Goal: Task Accomplishment & Management: Use online tool/utility

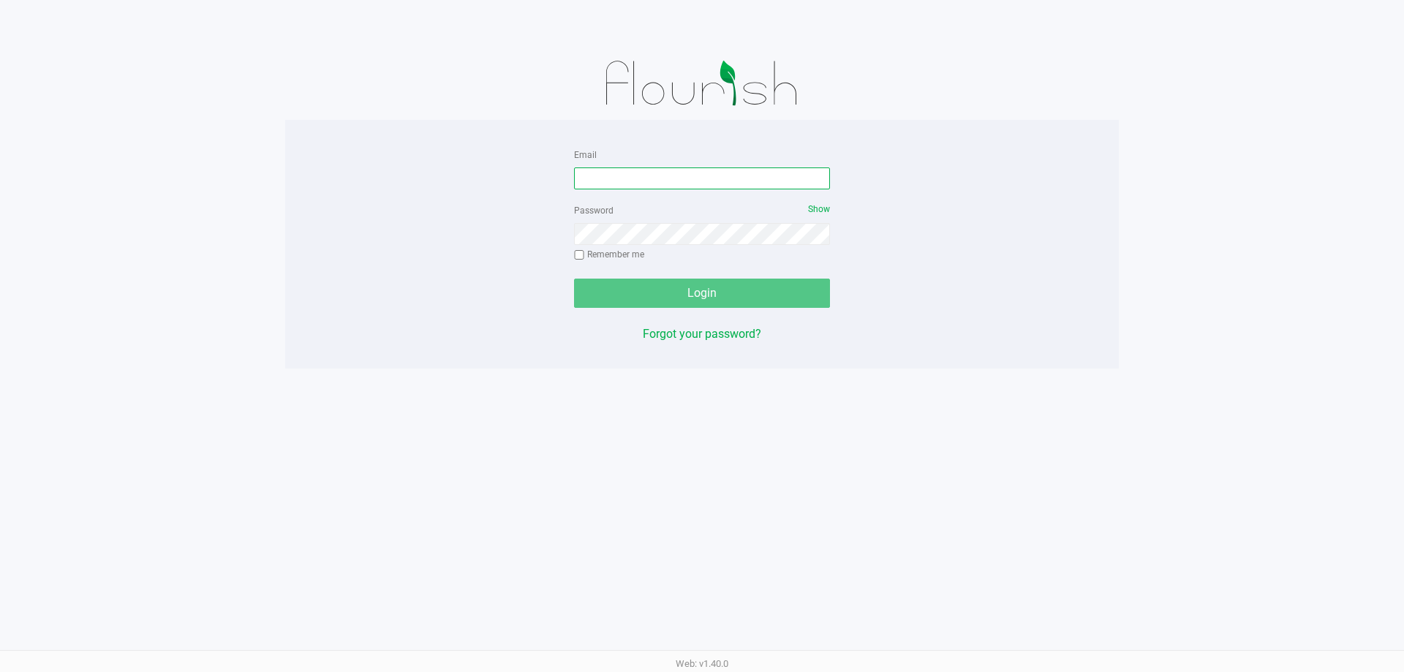
click at [630, 180] on input "Email" at bounding box center [702, 178] width 256 height 22
type input "[EMAIL_ADDRESS][DOMAIN_NAME]"
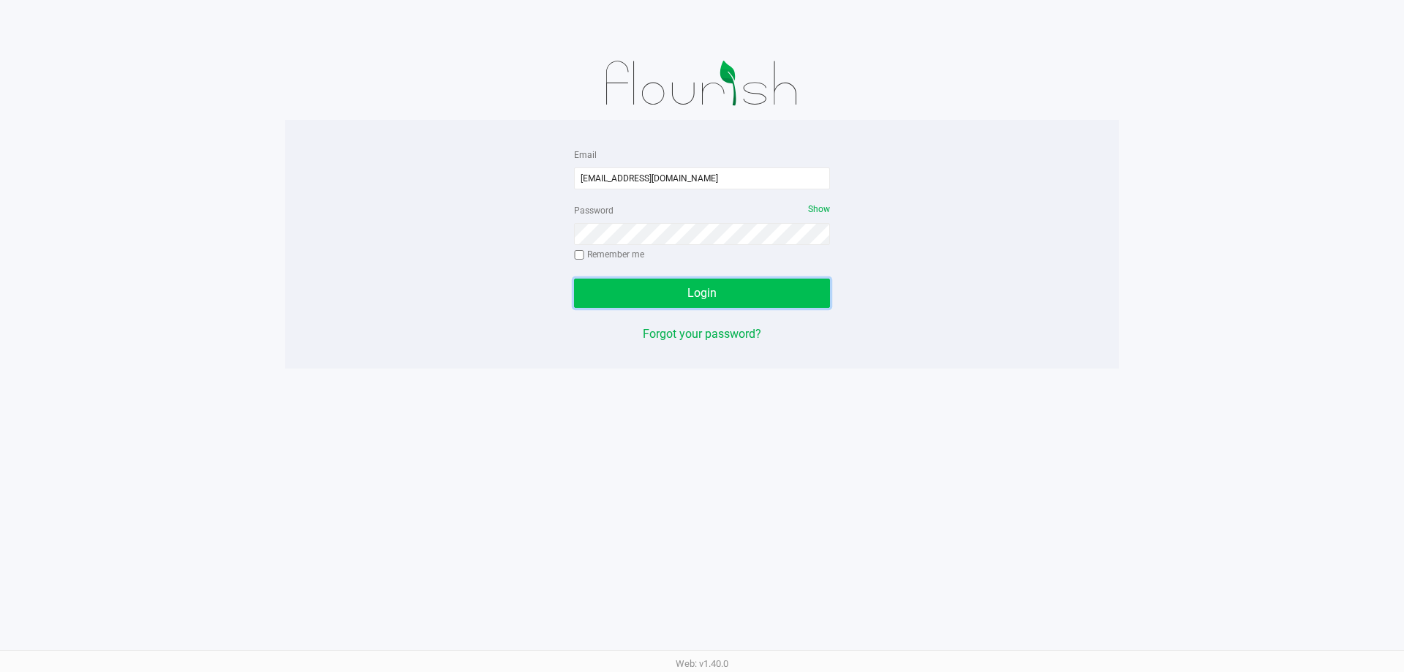
click at [748, 293] on button "Login" at bounding box center [702, 293] width 256 height 29
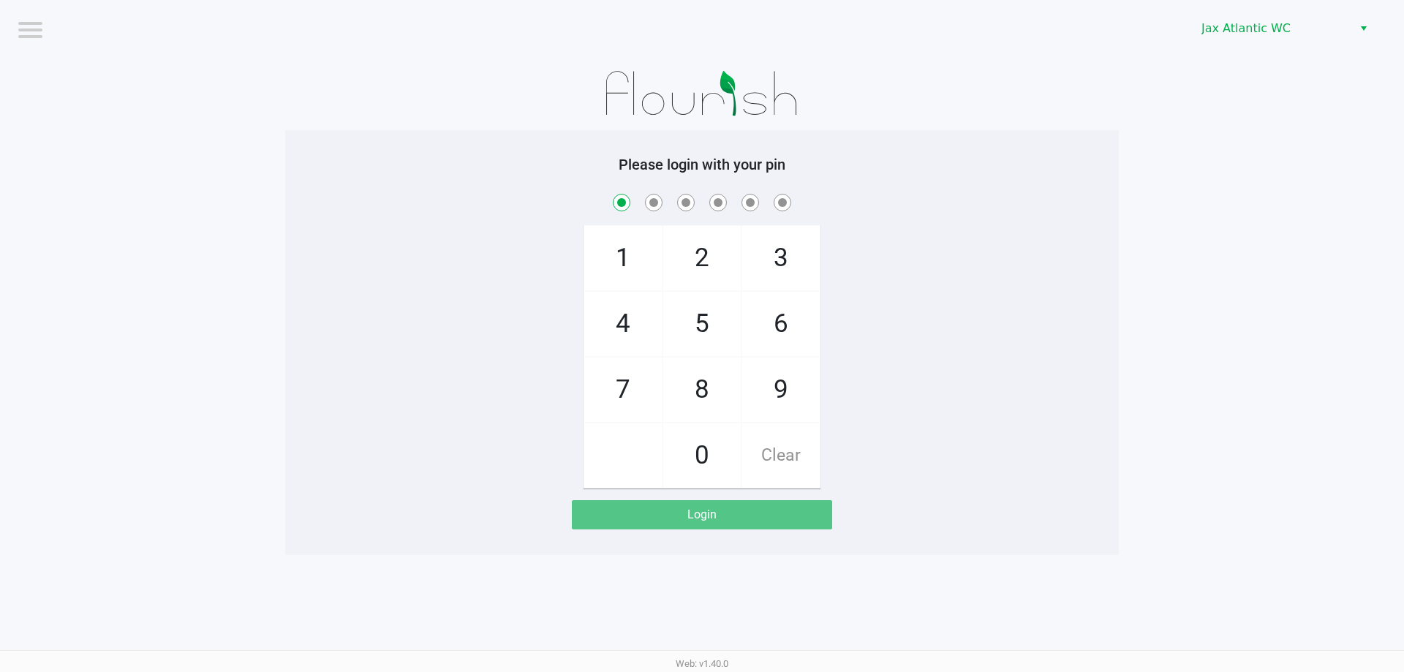
checkbox input "true"
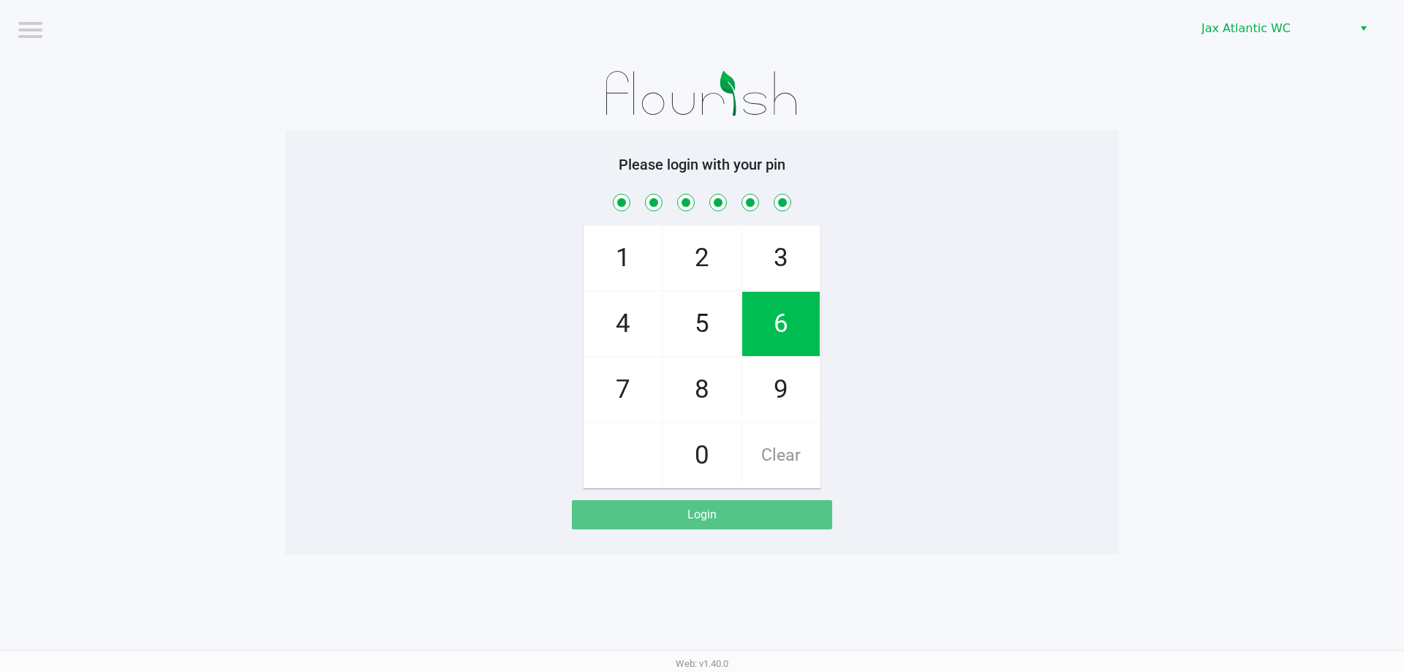
checkbox input "true"
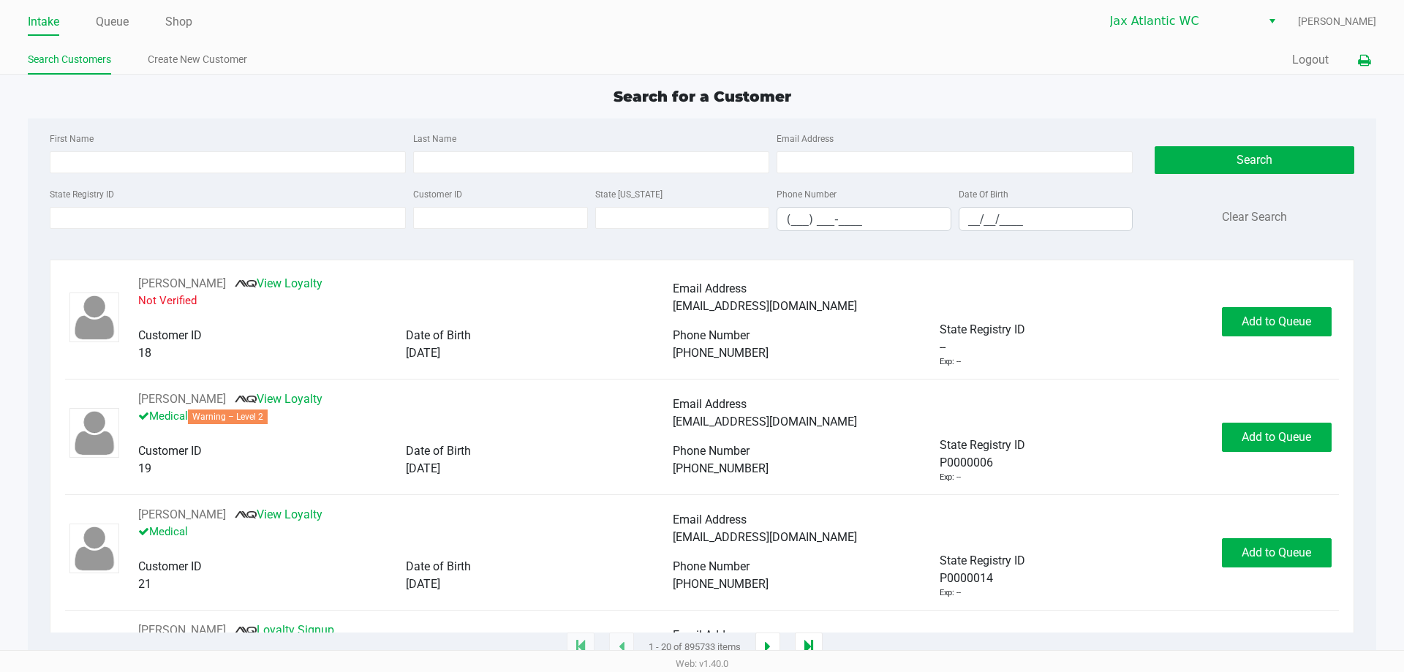
click at [1359, 58] on icon at bounding box center [1364, 61] width 12 height 10
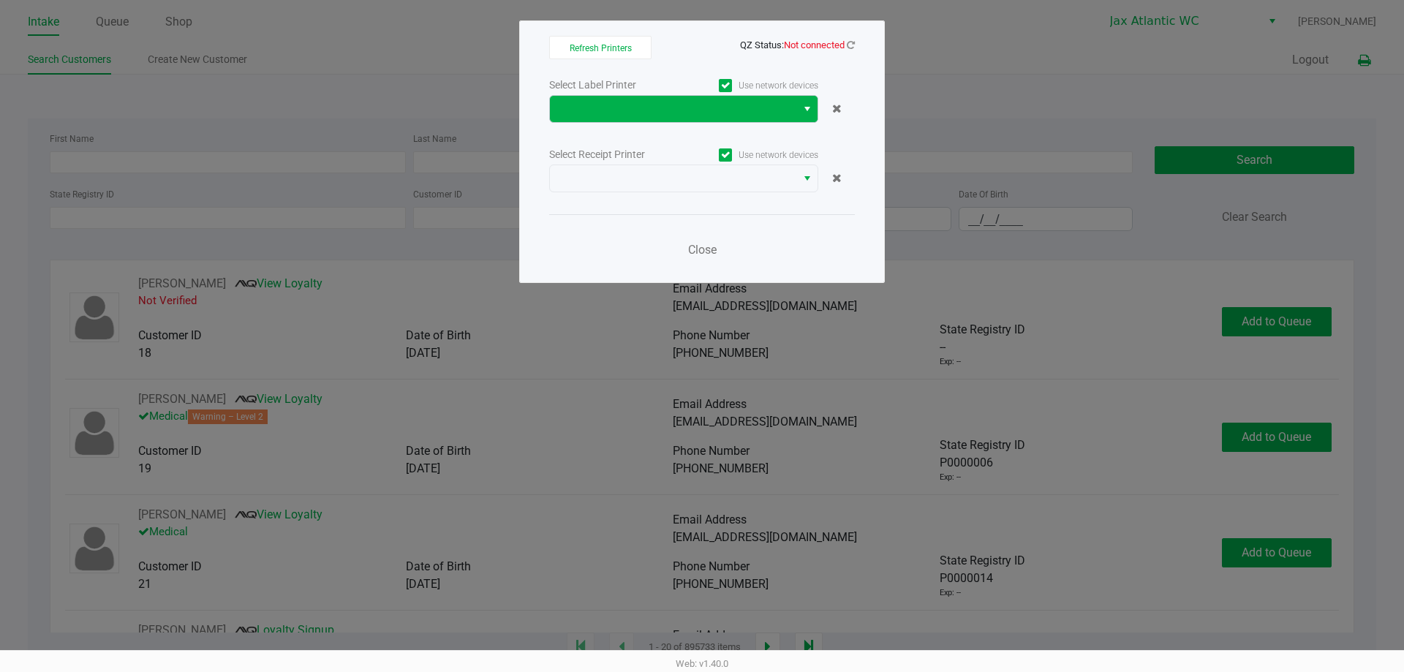
click at [809, 110] on span "Select" at bounding box center [807, 109] width 12 height 18
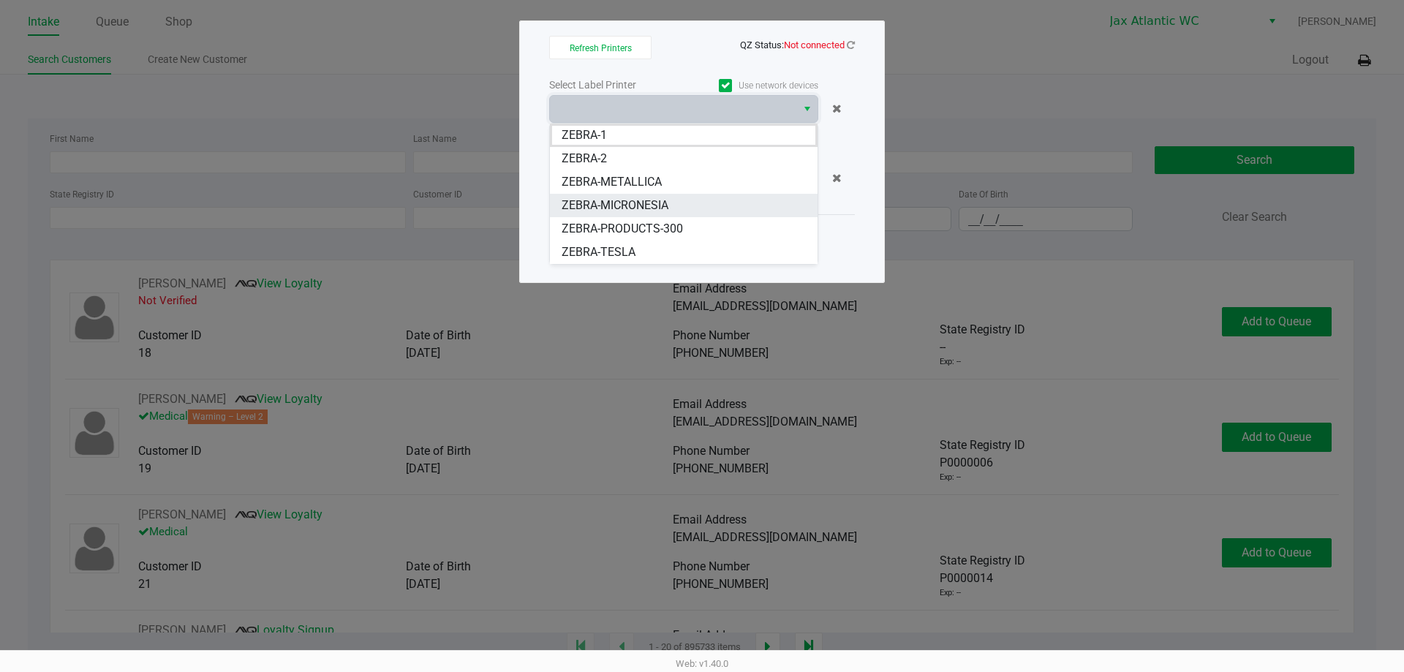
click at [649, 213] on span "ZEBRA-MICRONESIA" at bounding box center [615, 206] width 107 height 18
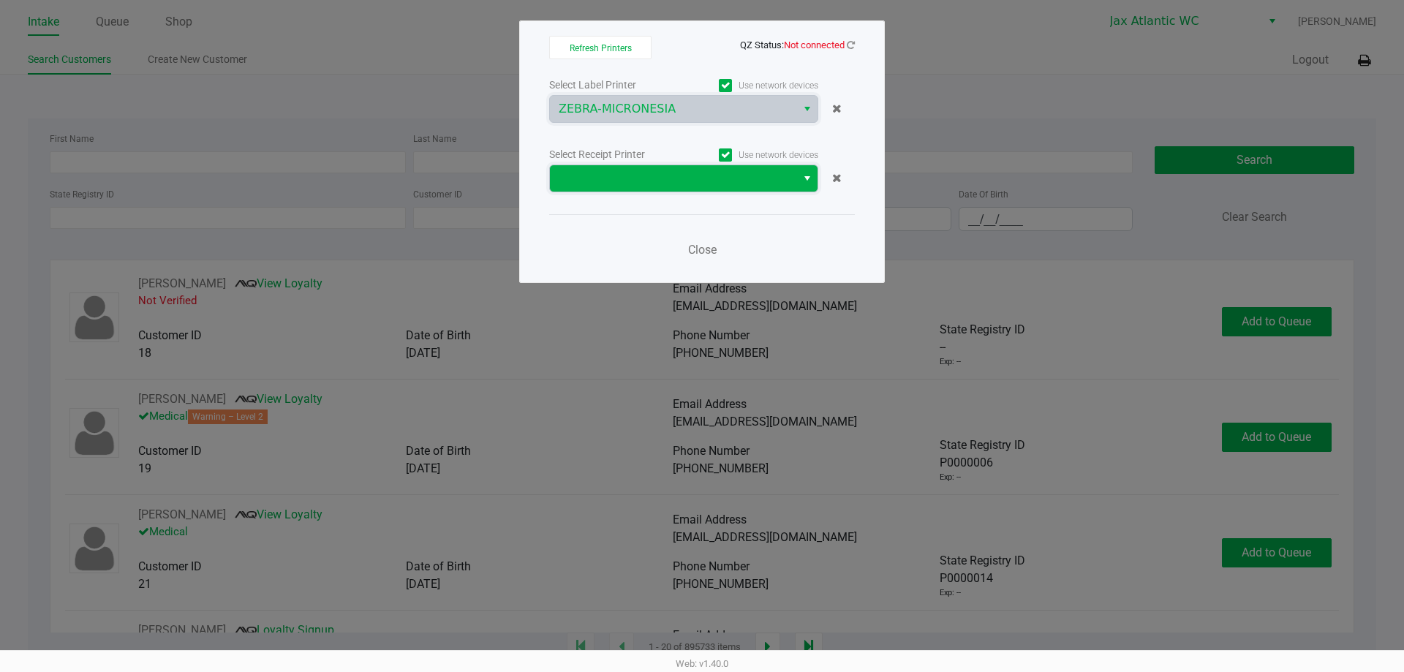
click at [649, 184] on span at bounding box center [673, 179] width 229 height 18
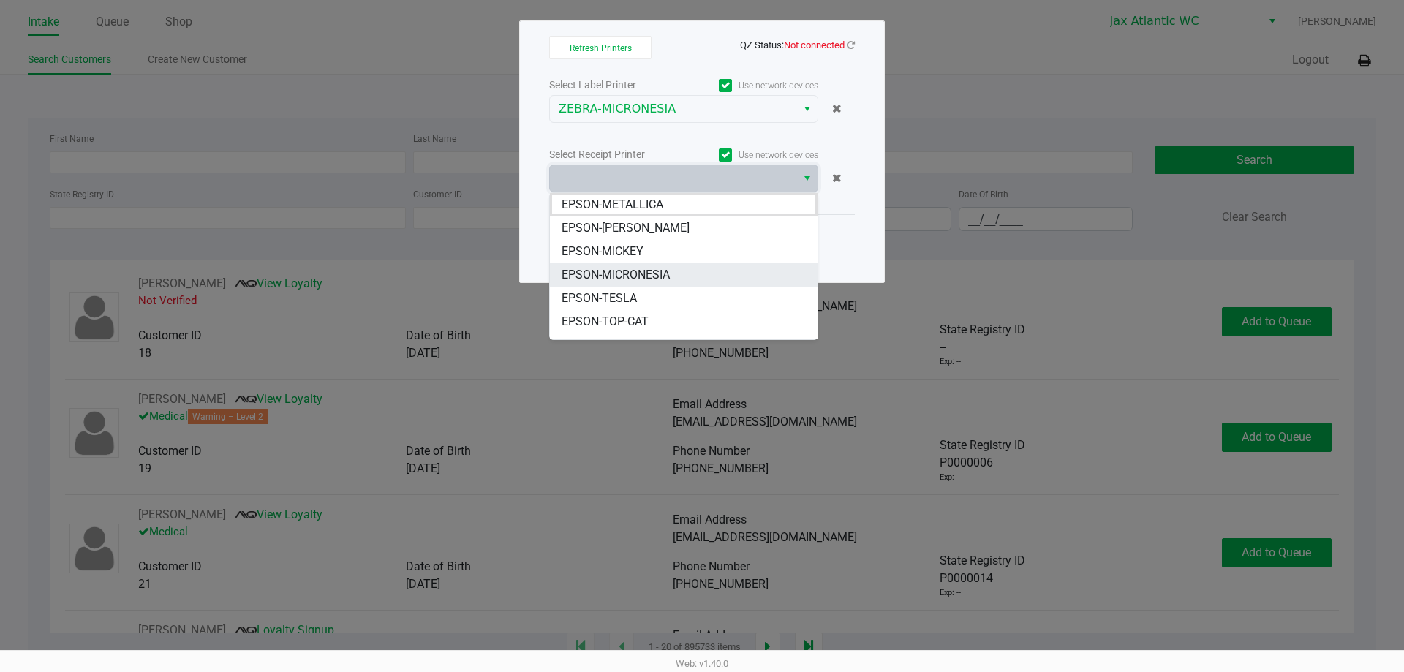
click at [647, 271] on span "EPSON-MICRONESIA" at bounding box center [616, 275] width 108 height 18
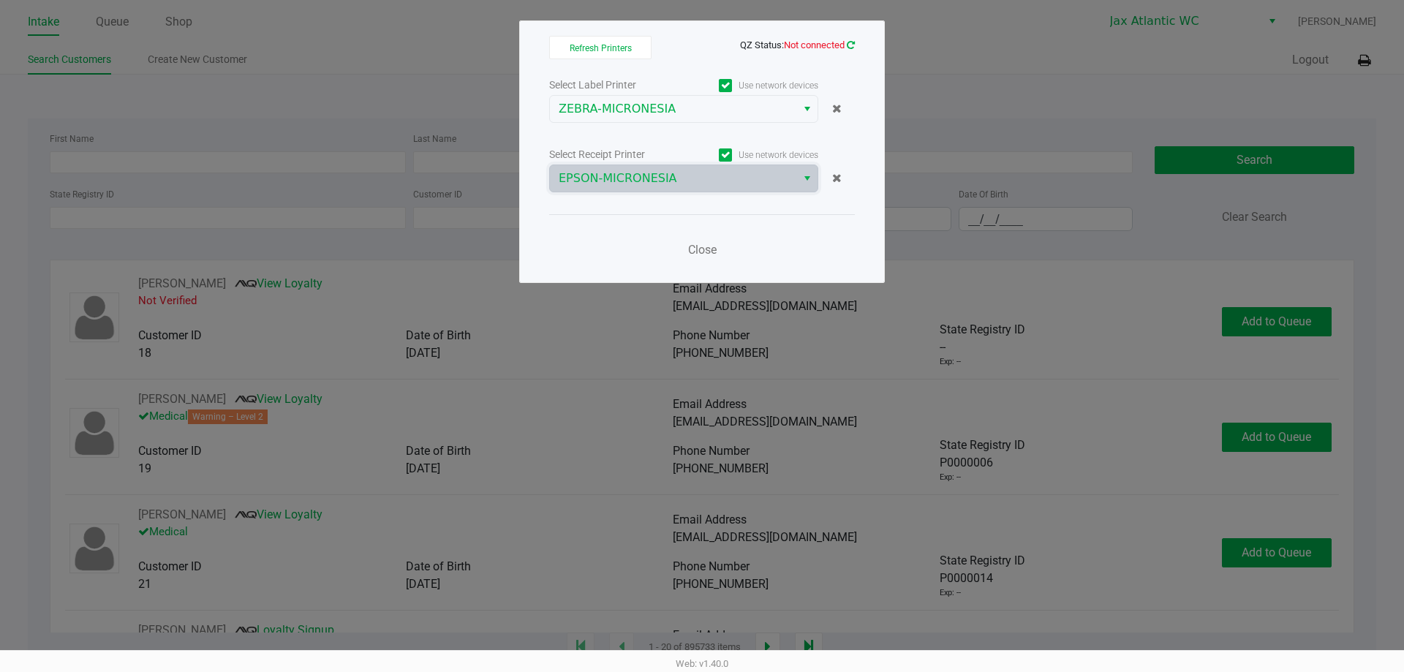
click at [849, 47] on icon at bounding box center [851, 45] width 8 height 10
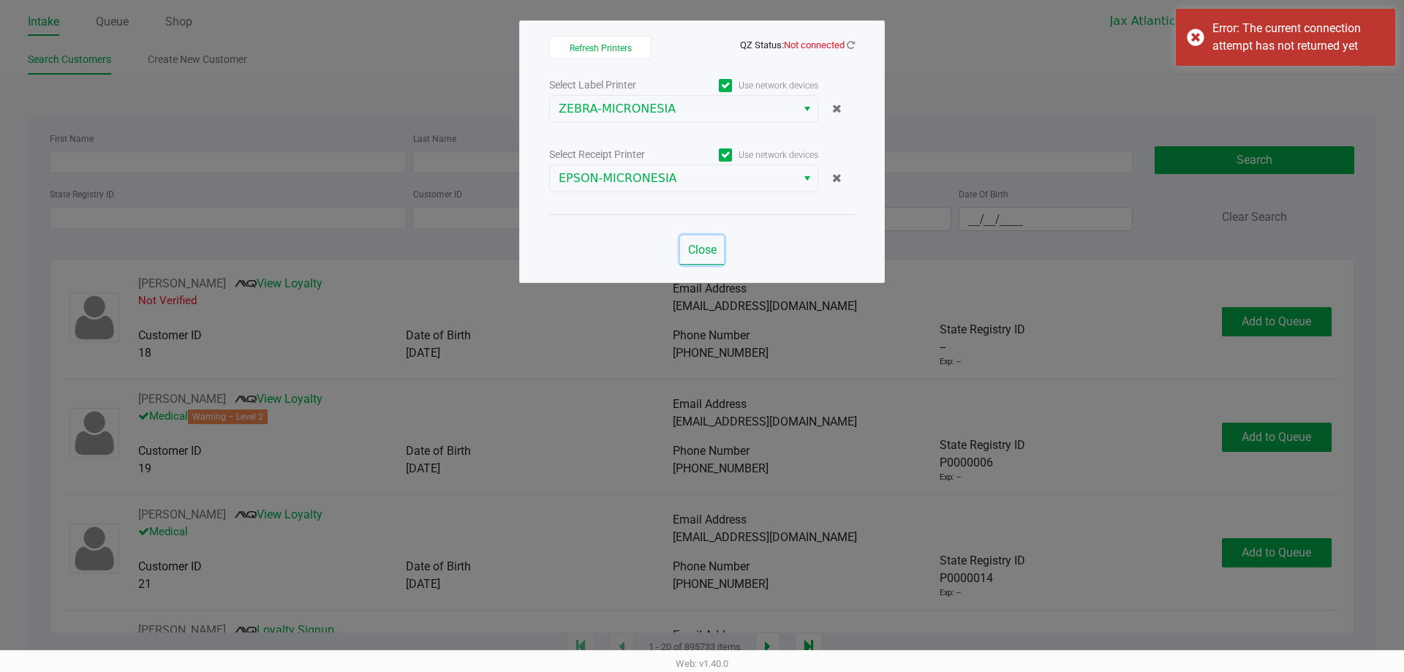
click at [697, 253] on span "Close" at bounding box center [702, 250] width 29 height 14
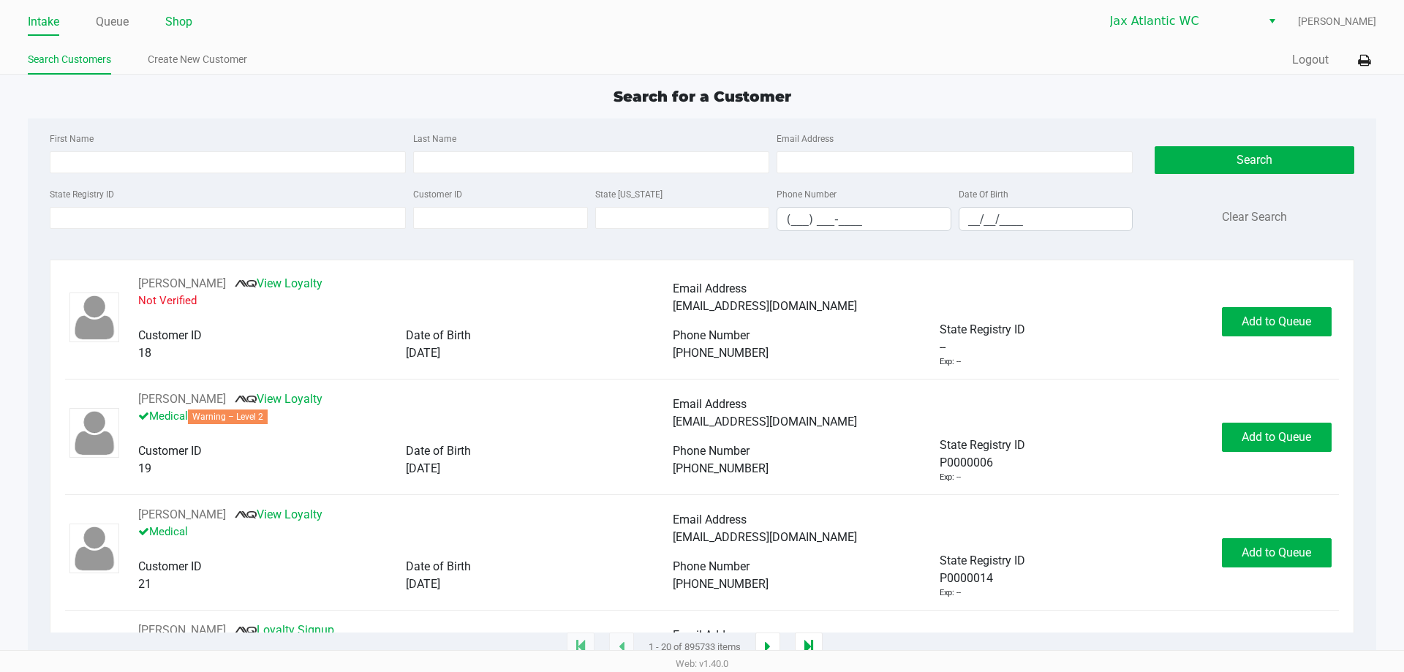
click at [178, 29] on link "Shop" at bounding box center [178, 22] width 27 height 20
click at [186, 19] on link "Shop" at bounding box center [178, 22] width 27 height 20
click at [181, 23] on link "Shop" at bounding box center [178, 22] width 27 height 20
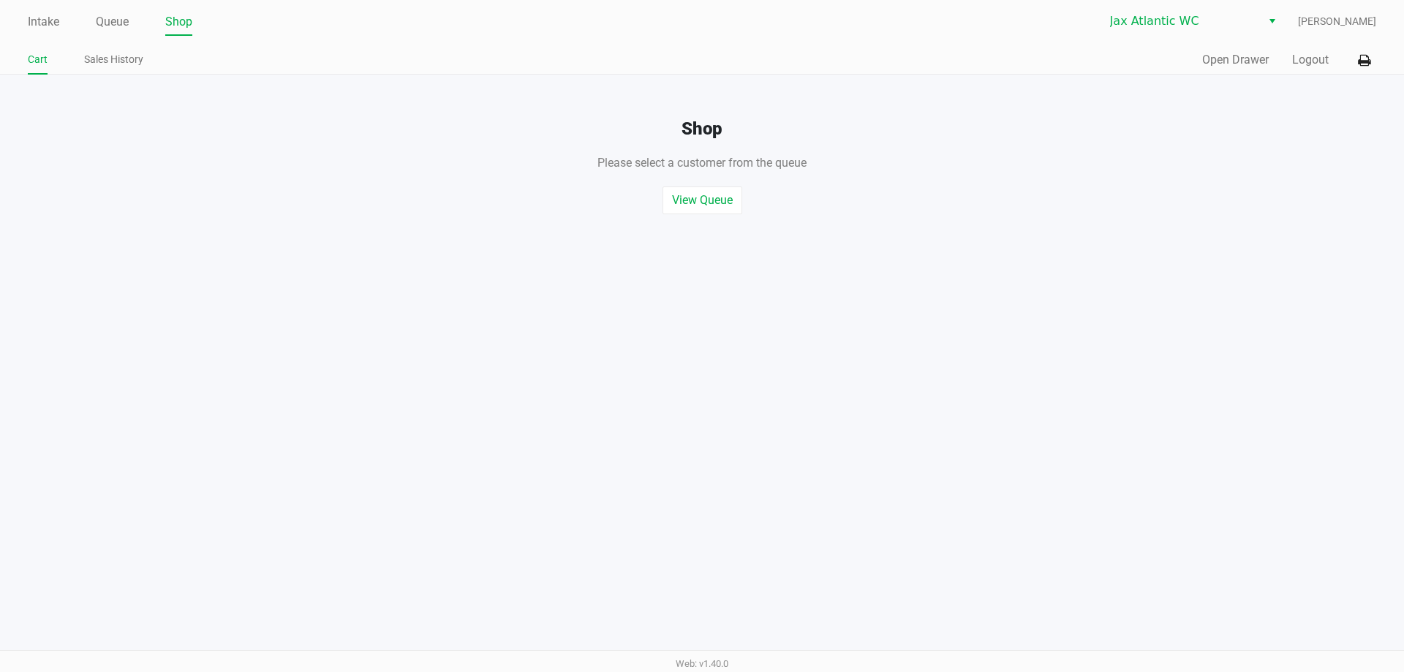
click at [1200, 52] on div "Quick Sale Open Drawer Logout" at bounding box center [1039, 60] width 674 height 27
click at [1220, 58] on button "Open Drawer" at bounding box center [1235, 60] width 67 height 18
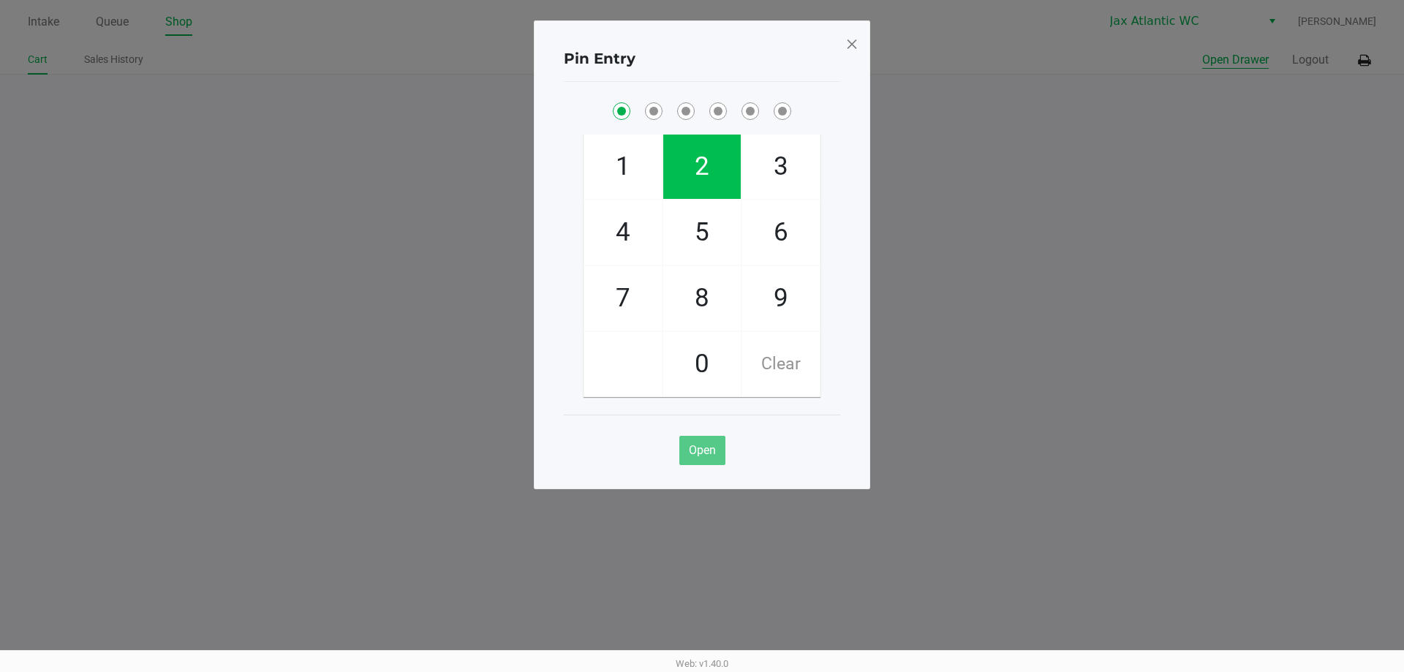
checkbox input "true"
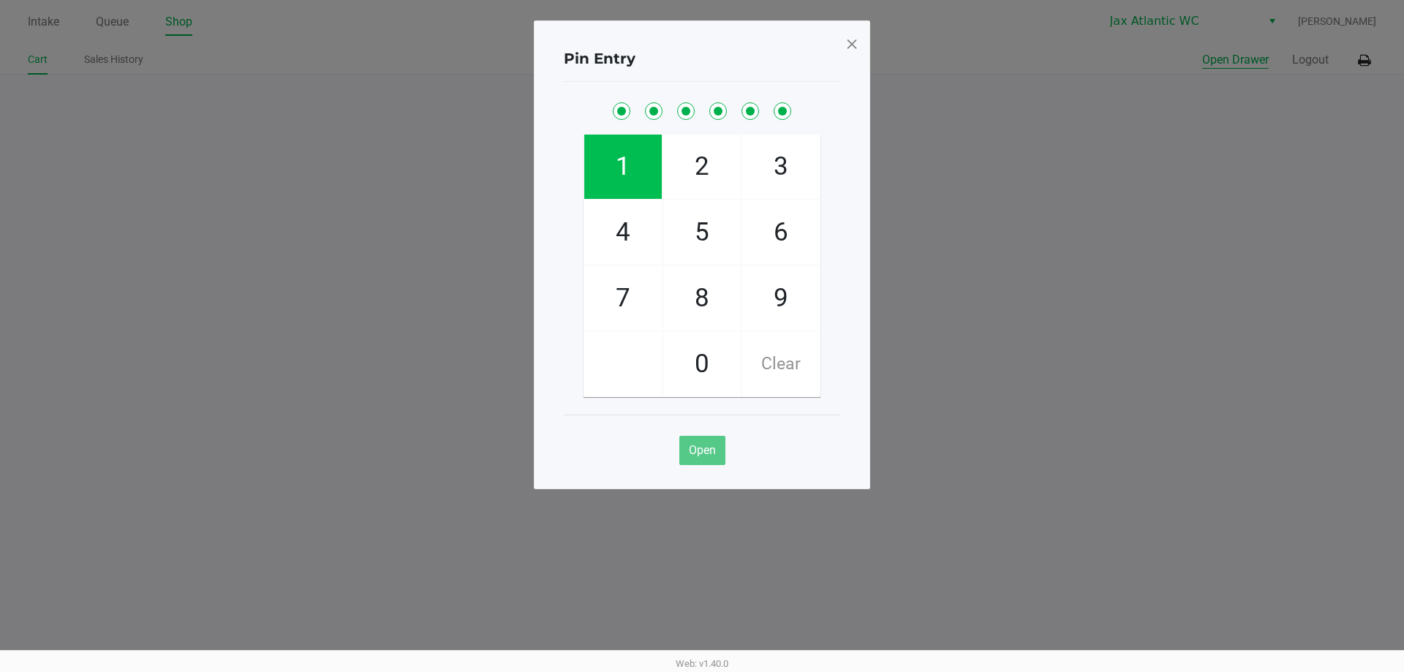
checkbox input "true"
click at [704, 453] on span "Open" at bounding box center [702, 450] width 27 height 14
click at [702, 448] on span "Open" at bounding box center [702, 450] width 27 height 14
click at [708, 447] on span "Open" at bounding box center [702, 450] width 27 height 14
click at [850, 48] on span at bounding box center [851, 43] width 13 height 23
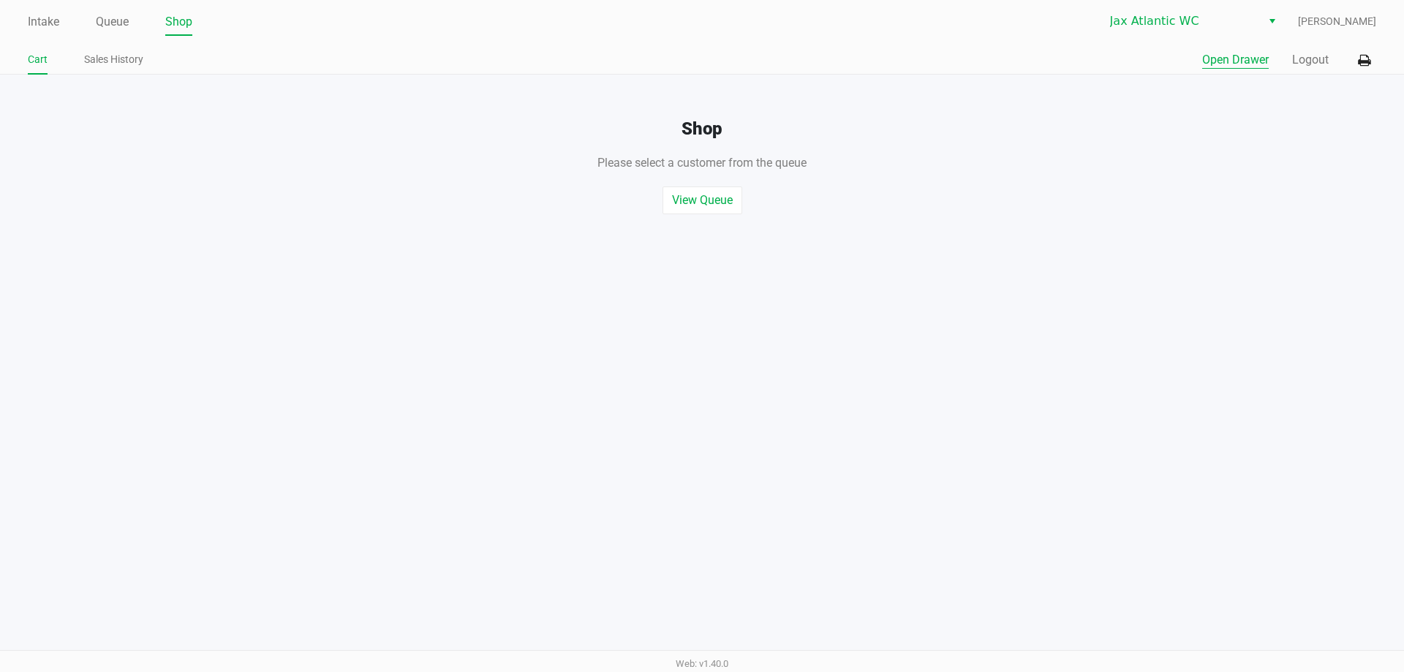
click at [1212, 64] on button "Open Drawer" at bounding box center [1235, 60] width 67 height 18
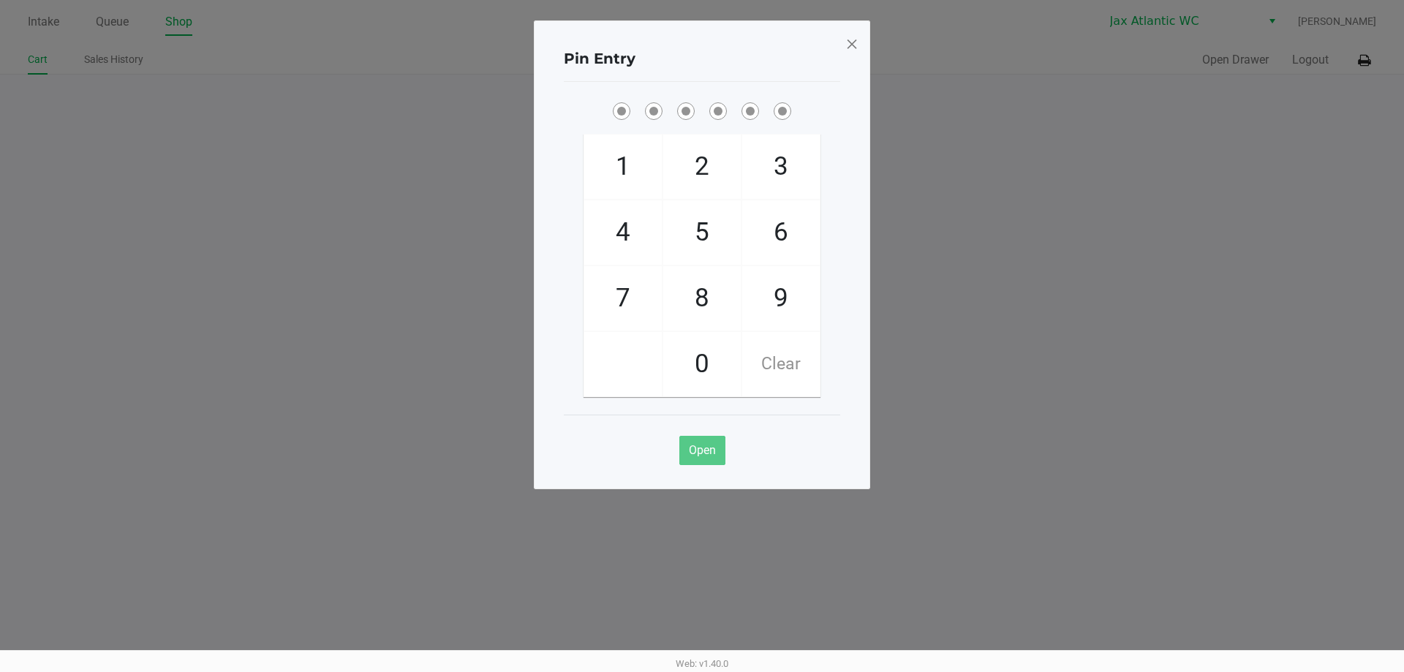
click at [847, 46] on span at bounding box center [851, 43] width 13 height 23
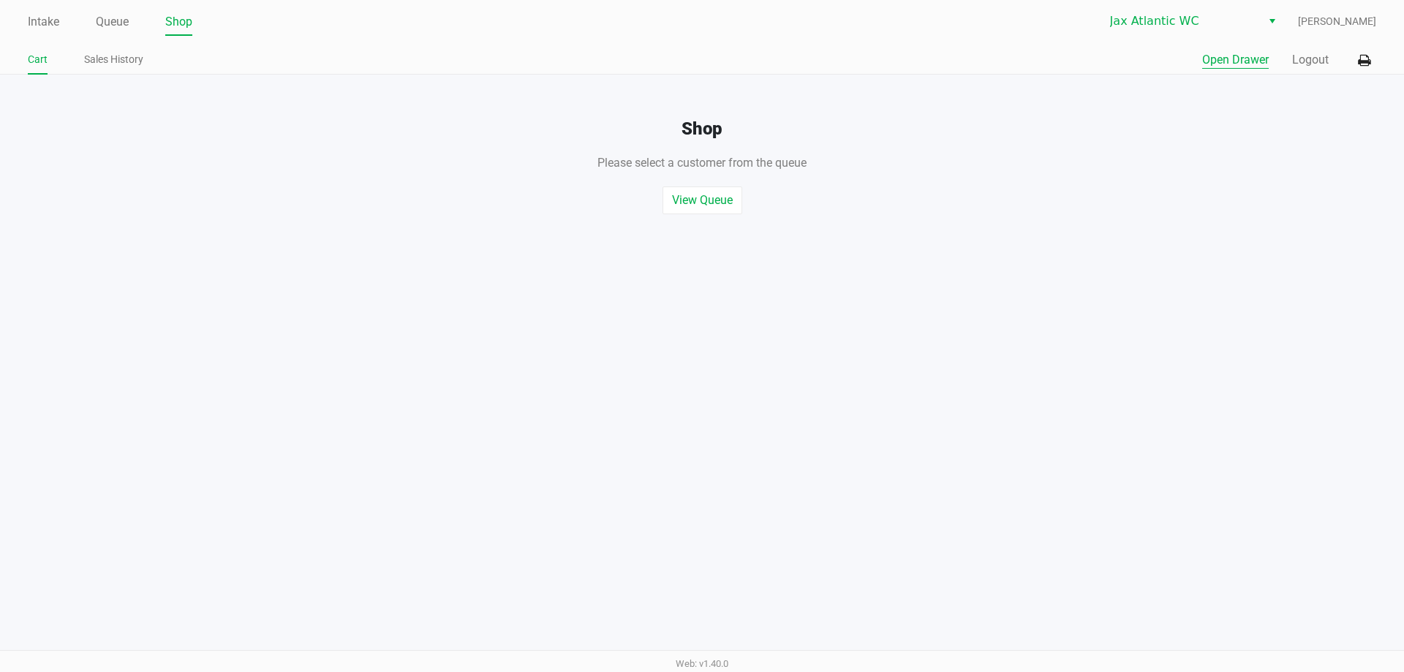
click at [1234, 64] on button "Open Drawer" at bounding box center [1235, 60] width 67 height 18
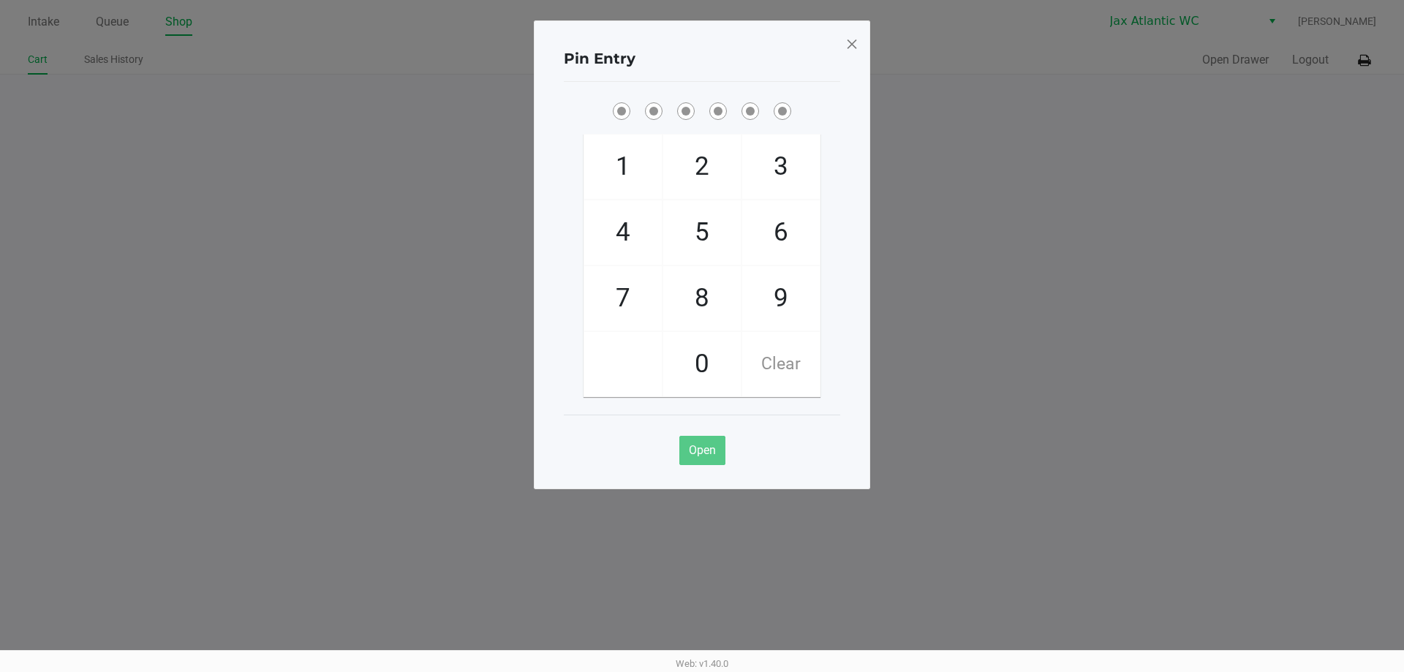
click at [727, 166] on span "2" at bounding box center [701, 167] width 77 height 64
checkbox input "true"
click at [708, 358] on span "0" at bounding box center [701, 364] width 77 height 64
checkbox input "true"
click at [708, 290] on span "8" at bounding box center [701, 298] width 77 height 64
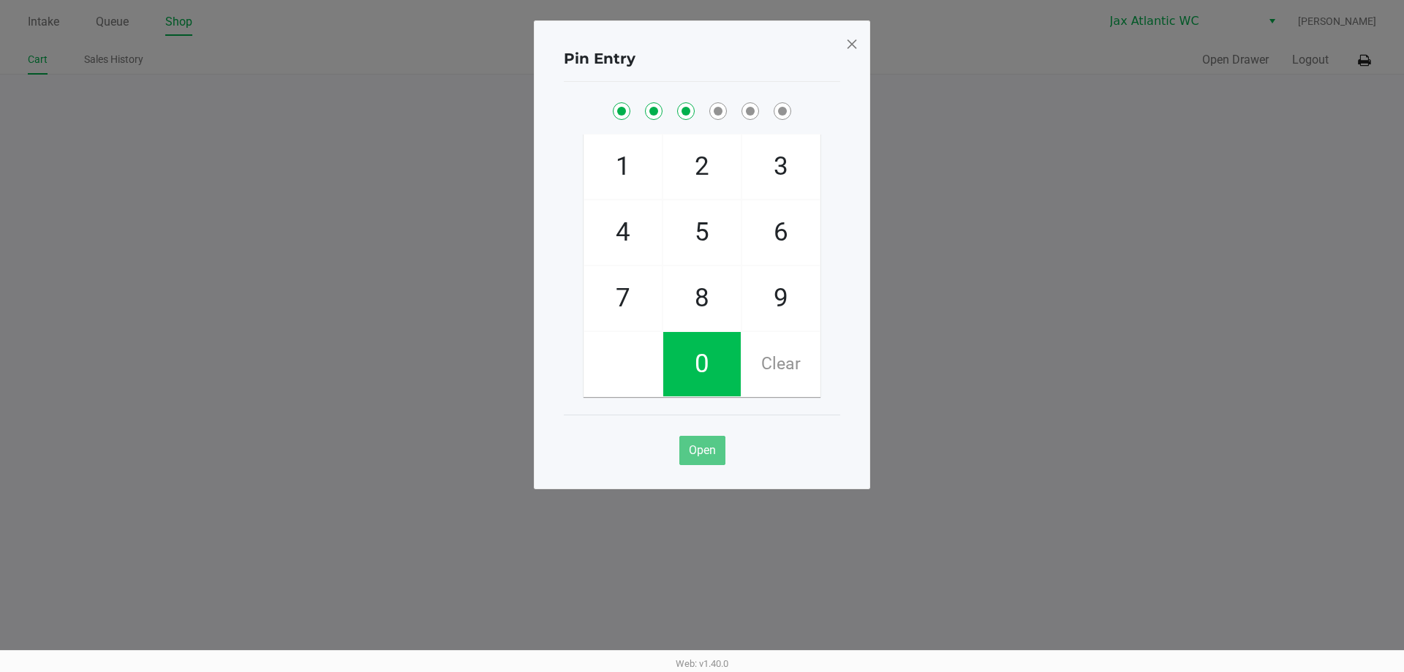
checkbox input "true"
click at [801, 220] on span "6" at bounding box center [780, 232] width 77 height 64
checkbox input "true"
click at [630, 184] on span "1" at bounding box center [622, 167] width 77 height 64
checkbox input "true"
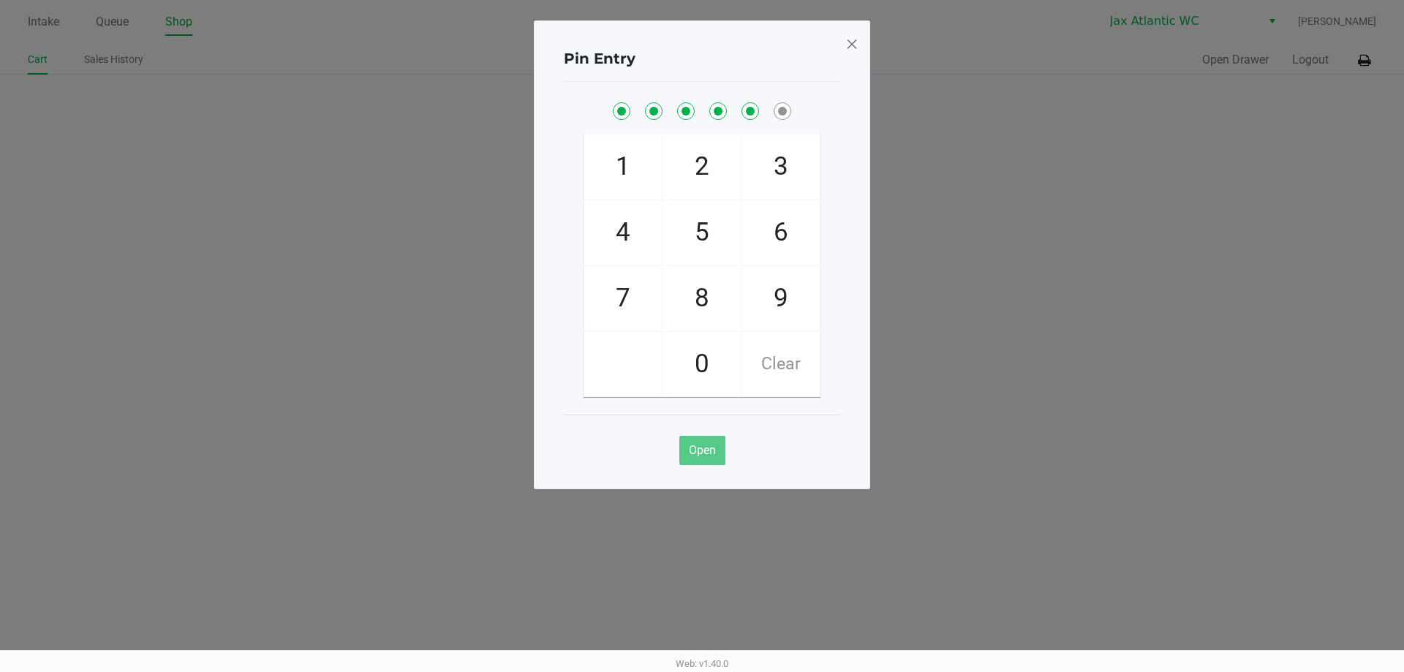
click at [796, 307] on span "9" at bounding box center [780, 298] width 77 height 64
checkbox input "true"
click at [855, 42] on span at bounding box center [851, 43] width 13 height 23
